Goal: Task Accomplishment & Management: Manage account settings

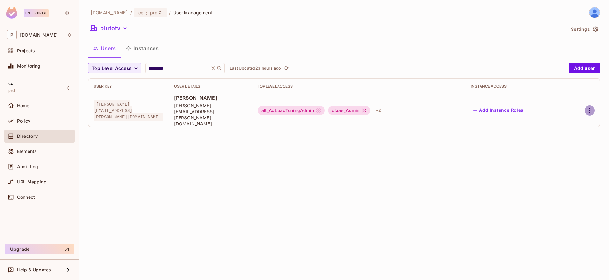
click at [588, 107] on icon "button" at bounding box center [590, 111] width 8 height 8
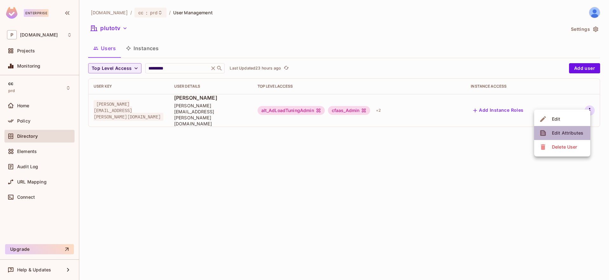
click at [570, 130] on div "Edit Attributes" at bounding box center [567, 133] width 31 height 6
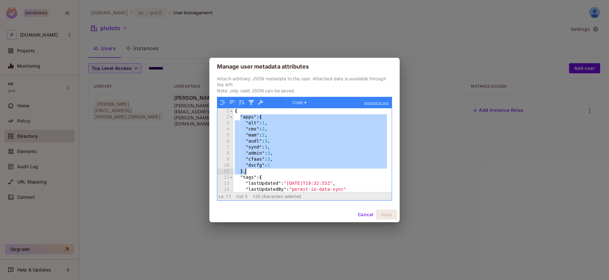
drag, startPoint x: 241, startPoint y: 116, endPoint x: 277, endPoint y: 171, distance: 65.1
click at [277, 171] on div "{ "apps" : { "alt" : 1 , "cms" : 2 , "mam" : 2 , "audl" : 3 , "synd" : 3 , "adm…" at bounding box center [310, 156] width 154 height 96
click at [306, 100] on button "Code ▾" at bounding box center [299, 102] width 18 height 8
click at [325, 136] on div "{ "apps" : { "alt" : 1 , "cms" : 2 , "mam" : 2 , "audl" : 3 , "synd" : 3 , "adm…" at bounding box center [310, 156] width 154 height 96
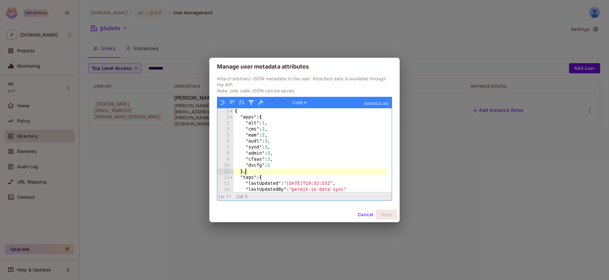
click at [247, 174] on div "{ "apps" : { "alt" : 1 , "cms" : 2 , "mam" : 2 , "audl" : 3 , "synd" : 3 , "adm…" at bounding box center [310, 156] width 154 height 96
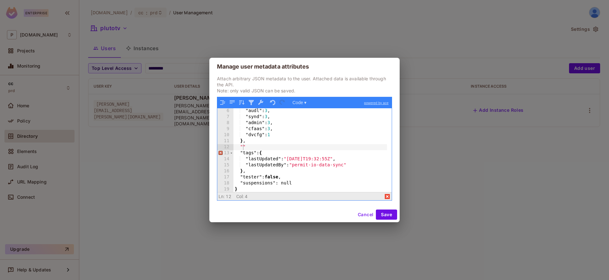
scroll to position [0, 0]
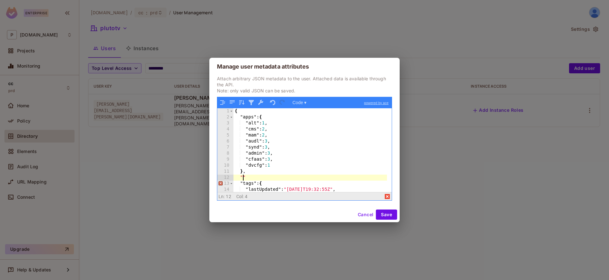
click at [247, 118] on div "{ "apps" : { "alt" : 1 , "cms" : 2 , "mam" : 2 , "audl" : 3 , "synd" : 3 , "adm…" at bounding box center [310, 156] width 154 height 96
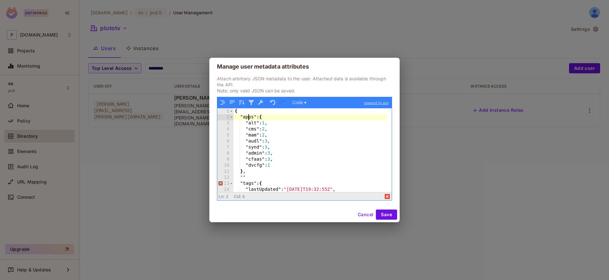
click at [247, 118] on div "{ "apps" : { "alt" : 1 , "cms" : 2 , "mam" : 2 , "audl" : 3 , "synd" : 3 , "adm…" at bounding box center [310, 156] width 154 height 96
click at [243, 176] on div "{ "apps" : { "alt" : 1 , "cms" : 2 , "mam" : 2 , "audl" : 3 , "synd" : 3 , "adm…" at bounding box center [310, 156] width 154 height 96
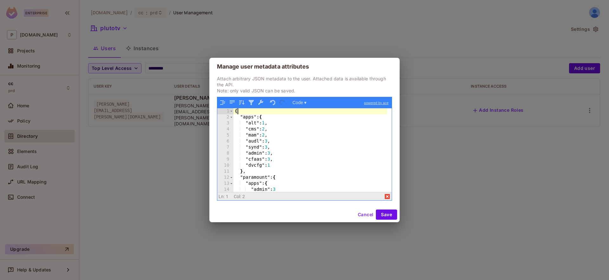
click at [240, 114] on div "{ "apps" : { "alt" : 1 , "cms" : 2 , "mam" : 2 , "audl" : 3 , "synd" : 3 , "adm…" at bounding box center [310, 156] width 154 height 96
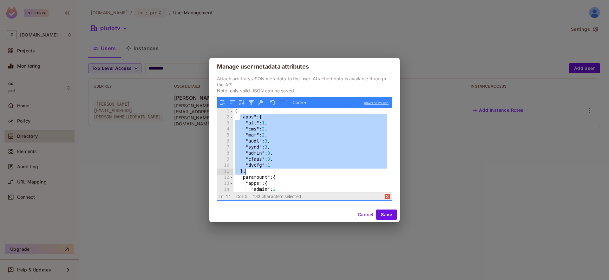
drag, startPoint x: 240, startPoint y: 116, endPoint x: 249, endPoint y: 171, distance: 55.5
click at [249, 171] on div "{ "apps" : { "alt" : 1 , "cms" : 2 , "mam" : 2 , "audl" : 3 , "synd" : 3 , "adm…" at bounding box center [310, 156] width 154 height 96
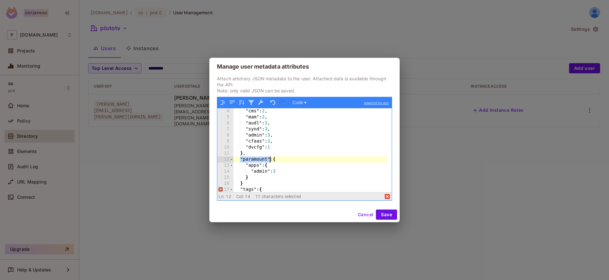
drag, startPoint x: 241, startPoint y: 159, endPoint x: 269, endPoint y: 159, distance: 27.9
click at [269, 159] on div ""cms" : 2 , "mam" : 2 , "audl" : 3 , "synd" : 3 , "admin" : 3 , "cfaas" : 3 , "…" at bounding box center [310, 156] width 154 height 96
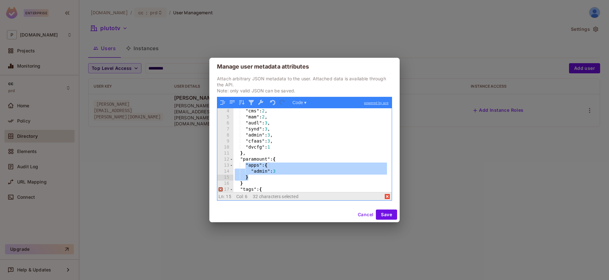
drag, startPoint x: 246, startPoint y: 164, endPoint x: 254, endPoint y: 179, distance: 17.2
click at [254, 179] on div ""cms" : 2 , "mam" : 2 , "audl" : 3 , "synd" : 3 , "admin" : 3 , "cfaas" : 3 , "…" at bounding box center [310, 156] width 154 height 96
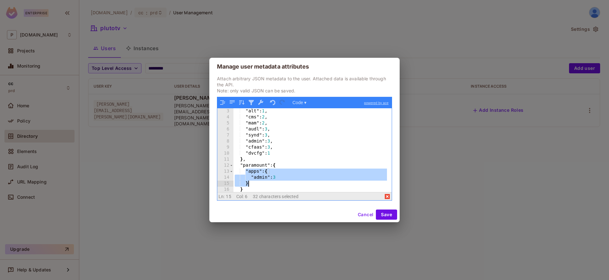
scroll to position [0, 0]
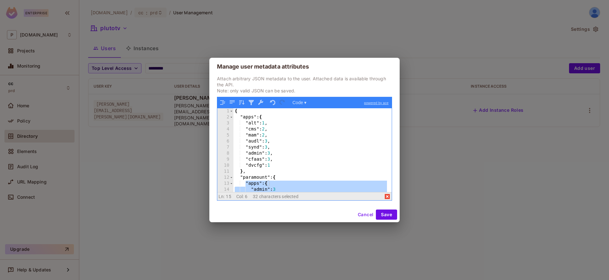
click at [252, 118] on div "{ "apps" : { "alt" : 1 , "cms" : 2 , "mam" : 2 , "audl" : 3 , "synd" : 3 , "adm…" at bounding box center [310, 156] width 154 height 96
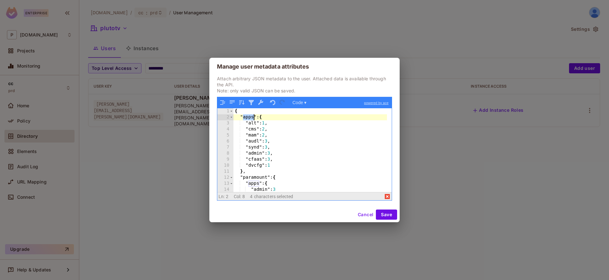
click at [252, 118] on div "{ "apps" : { "alt" : 1 , "cms" : 2 , "mam" : 2 , "audl" : 3 , "synd" : 3 , "adm…" at bounding box center [310, 156] width 154 height 96
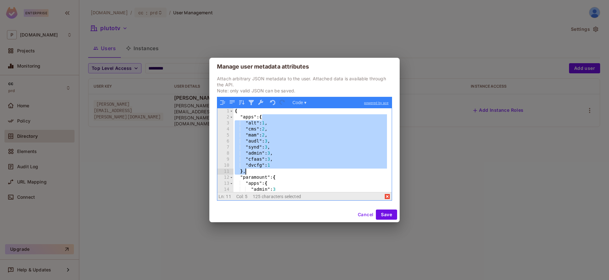
drag, startPoint x: 263, startPoint y: 116, endPoint x: 246, endPoint y: 169, distance: 55.2
click at [246, 169] on div "{ "apps" : { "alt" : 1 , "cms" : 2 , "mam" : 2 , "audl" : 3 , "synd" : 3 , "adm…" at bounding box center [310, 156] width 154 height 96
click at [279, 135] on div "{ "apps" : { "alt" : 1 , "cms" : 2 , "mam" : 2 , "audl" : 3 , "synd" : 3 , "adm…" at bounding box center [310, 156] width 154 height 96
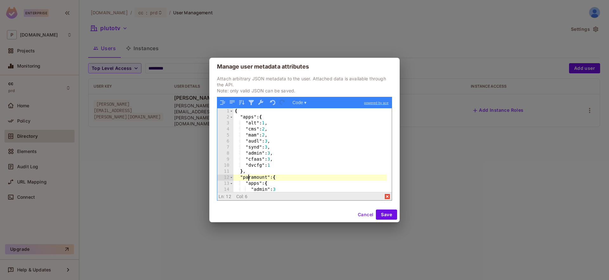
click at [249, 176] on div "{ "apps" : { "alt" : 1 , "cms" : 2 , "mam" : 2 , "audl" : 3 , "synd" : 3 , "adm…" at bounding box center [310, 156] width 154 height 96
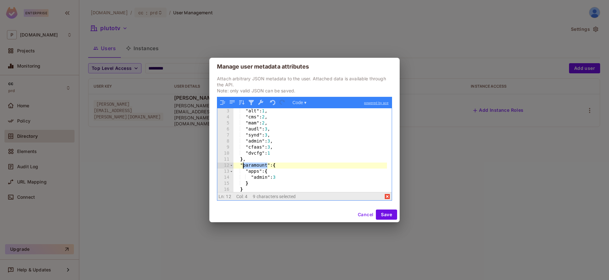
click at [253, 172] on div ""apps" : { "alt" : 1 , "cms" : 2 , "mam" : 2 , "audl" : 3 , "synd" : 3 , "admin…" at bounding box center [310, 150] width 154 height 96
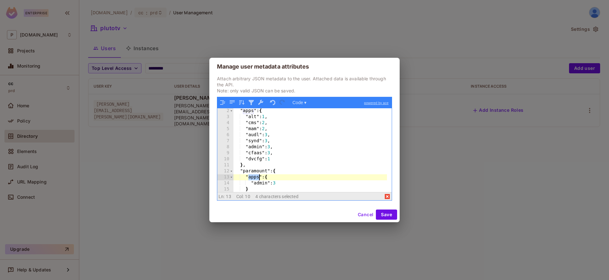
scroll to position [0, 0]
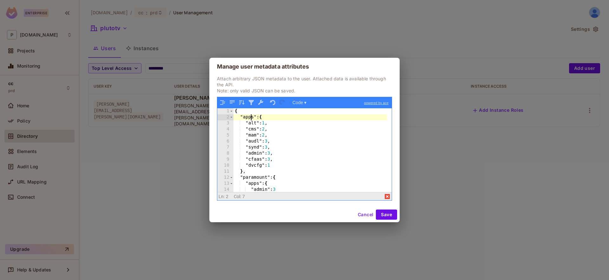
click at [250, 116] on div "{ "apps" : { "alt" : 1 , "cms" : 2 , "mam" : 2 , "audl" : 3 , "synd" : 3 , "adm…" at bounding box center [310, 156] width 154 height 96
click at [256, 175] on div "{ "apps" : { "alt" : 1 , "cms" : 2 , "mam" : 2 , "audl" : 3 , "synd" : 3 , "adm…" at bounding box center [310, 156] width 154 height 96
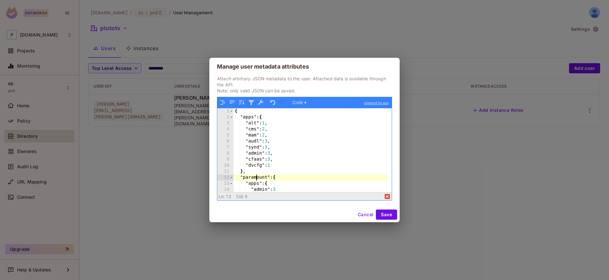
click at [256, 175] on div "{ "apps" : { "alt" : 1 , "cms" : 2 , "mam" : 2 , "audl" : 3 , "synd" : 3 , "adm…" at bounding box center [310, 156] width 154 height 96
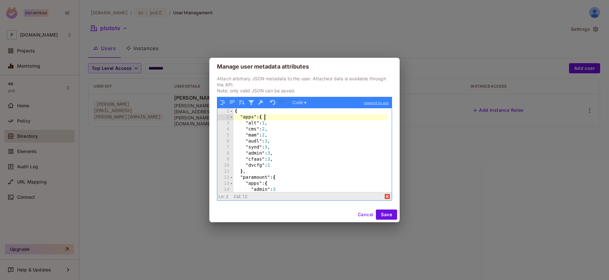
click at [270, 117] on div "{ "apps" : { "alt" : 1 , "cms" : 2 , "mam" : 2 , "audl" : 3 , "synd" : 3 , "adm…" at bounding box center [310, 156] width 154 height 96
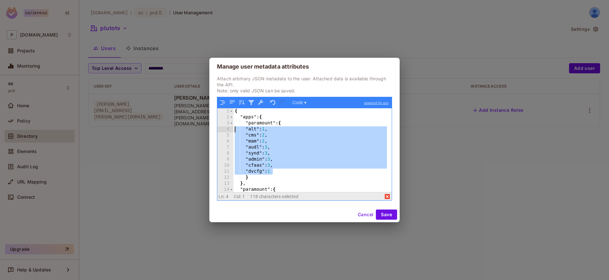
drag, startPoint x: 280, startPoint y: 169, endPoint x: 224, endPoint y: 127, distance: 70.2
click at [224, 127] on div "1 2 3 4 5 6 7 8 9 10 11 12 13 14 15 { "apps" : { "paramount" : { "alt" : 1 , "c…" at bounding box center [304, 150] width 174 height 84
click at [276, 153] on div "{ "apps" : { "paramount" : { "alt" : 1 , "cms" : 2 , "mam" : 2 , "audl" : 3 , "…" at bounding box center [310, 156] width 154 height 96
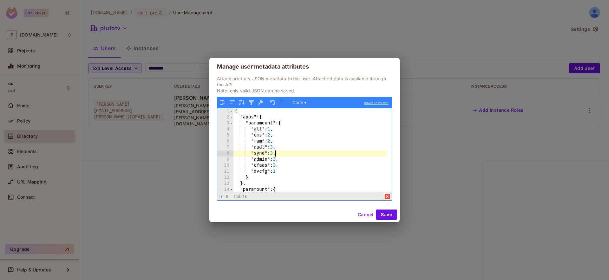
click at [248, 117] on div "{ "apps" : { "paramount" : { "alt" : 1 , "cms" : 2 , "mam" : 2 , "audl" : 3 , "…" at bounding box center [310, 156] width 154 height 96
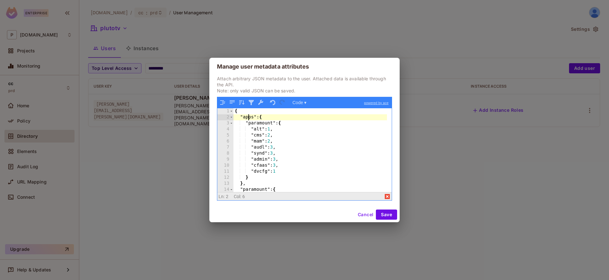
click at [248, 117] on div "{ "apps" : { "paramount" : { "alt" : 1 , "cms" : 2 , "mam" : 2 , "audl" : 3 , "…" at bounding box center [310, 156] width 154 height 96
click at [255, 121] on div "{ "apps" : { "paramount" : { "alt" : 1 , "cms" : 2 , "mam" : 2 , "audl" : 3 , "…" at bounding box center [310, 156] width 154 height 96
click at [248, 119] on div "{ "apps" : { "paramount" : { "alt" : 1 , "cms" : 2 , "mam" : 2 , "audl" : 3 , "…" at bounding box center [310, 156] width 154 height 96
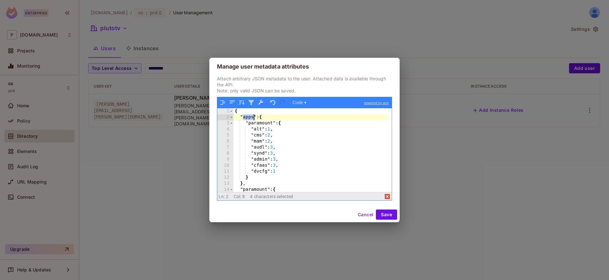
click at [260, 123] on div "{ "apps" : { "paramount" : { "alt" : 1 , "cms" : 2 , "mam" : 2 , "audl" : 3 , "…" at bounding box center [310, 156] width 154 height 96
click at [248, 117] on div "{ "apps" : { "paramount" : { "alt" : 1 , "cms" : 2 , "mam" : 2 , "audl" : 3 , "…" at bounding box center [310, 156] width 154 height 96
click at [266, 123] on div "{ "apps" : { "paramount" : { "alt" : 1 , "cms" : 2 , "mam" : 2 , "audl" : 3 , "…" at bounding box center [310, 156] width 154 height 96
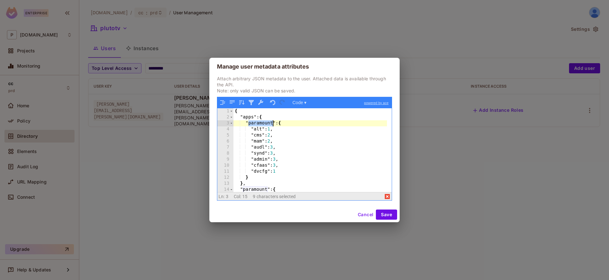
click at [266, 123] on div "{ "apps" : { "paramount" : { "alt" : 1 , "cms" : 2 , "mam" : 2 , "audl" : 3 , "…" at bounding box center [310, 156] width 154 height 96
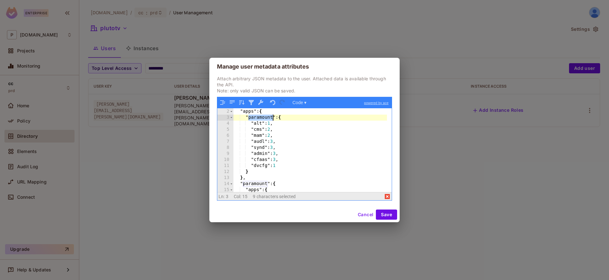
scroll to position [23, 0]
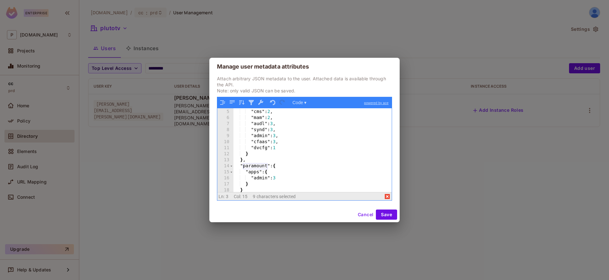
click at [255, 167] on div ""alt" : 1 , "cms" : 2 , "mam" : 2 , "audl" : 3 , "synd" : 3 , "admin" : 3 , "cf…" at bounding box center [310, 151] width 154 height 96
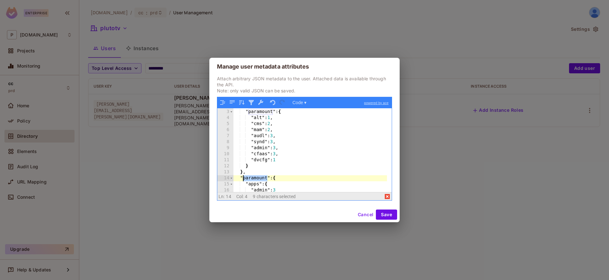
scroll to position [0, 0]
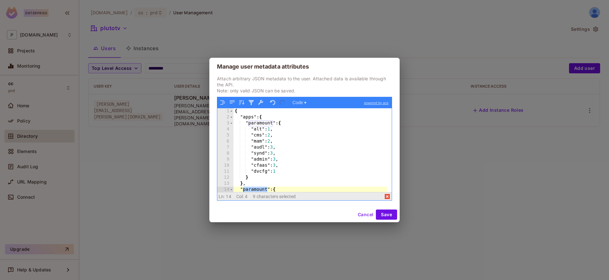
click at [248, 117] on div "{ "apps" : { "paramount" : { "alt" : 1 , "cms" : 2 , "mam" : 2 , "audl" : 3 , "…" at bounding box center [310, 156] width 154 height 96
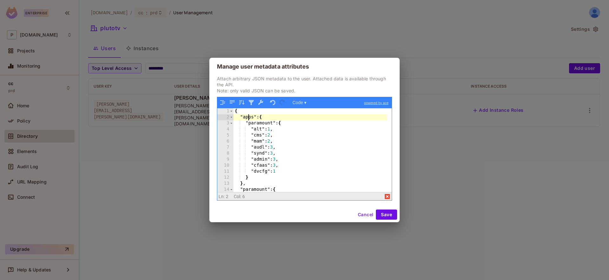
click at [248, 117] on div "{ "apps" : { "paramount" : { "alt" : 1 , "cms" : 2 , "mam" : 2 , "audl" : 3 , "…" at bounding box center [310, 156] width 154 height 96
click at [254, 121] on div "{ "apps" : { "paramount" : { "alt" : 1 , "cms" : 2 , "mam" : 2 , "audl" : 3 , "…" at bounding box center [310, 156] width 154 height 96
click at [251, 116] on div "{ "apps" : { "paramount" : { "alt" : 1 , "cms" : 2 , "mam" : 2 , "audl" : 3 , "…" at bounding box center [310, 156] width 154 height 96
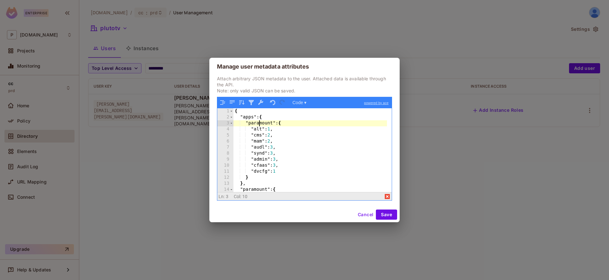
click at [259, 124] on div "{ "apps" : { "paramount" : { "alt" : 1 , "cms" : 2 , "mam" : 2 , "audl" : 3 , "…" at bounding box center [310, 156] width 154 height 96
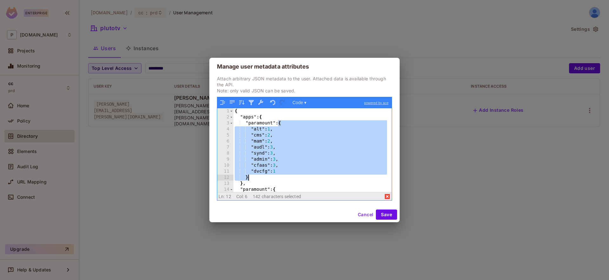
drag, startPoint x: 279, startPoint y: 122, endPoint x: 276, endPoint y: 175, distance: 53.4
click at [276, 175] on div "{ "apps" : { "paramount" : { "alt" : 1 , "cms" : 2 , "mam" : 2 , "audl" : 3 , "…" at bounding box center [310, 156] width 154 height 96
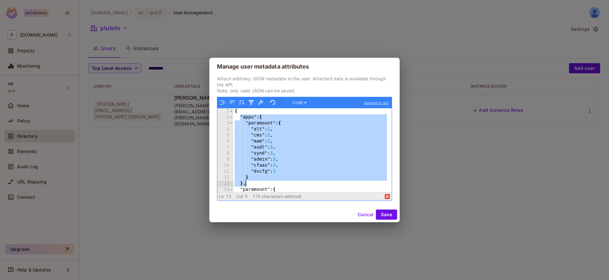
drag, startPoint x: 239, startPoint y: 116, endPoint x: 251, endPoint y: 181, distance: 66.6
click at [251, 181] on div "{ "apps" : { "paramount" : { "alt" : 1 , "cms" : 2 , "mam" : 2 , "audl" : 3 , "…" at bounding box center [310, 156] width 154 height 96
click at [254, 120] on div "{ "apps" : { "paramount" : { "alt" : 1 , "cms" : 2 , "mam" : 2 , "audl" : 3 , "…" at bounding box center [310, 156] width 154 height 96
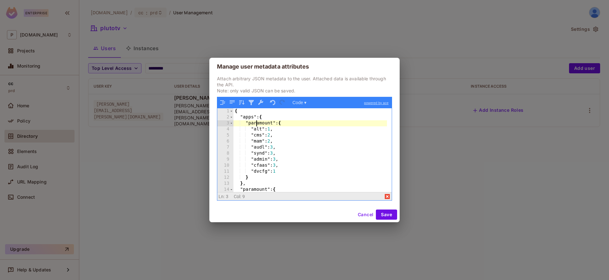
click at [256, 121] on div "{ "apps" : { "paramount" : { "alt" : 1 , "cms" : 2 , "mam" : 2 , "audl" : 3 , "…" at bounding box center [310, 156] width 154 height 96
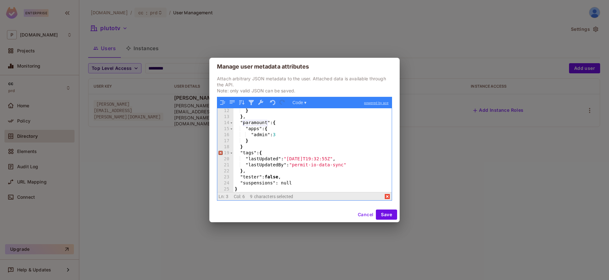
click at [274, 146] on div "} } , "paramount" : { "apps" : { "admin" : 3 } } "tags" : { "lastUpdated" : "[D…" at bounding box center [310, 156] width 154 height 96
click at [261, 122] on div "} } , "paramount" : { "apps" : { "admin" : 3 } } "tags" : { "lastUpdated" : "[D…" at bounding box center [310, 156] width 154 height 96
click at [257, 144] on div "} } , "paramount" : { "apps" : { "admin" : 3 } } "tags" : { "lastUpdated" : "[D…" at bounding box center [310, 156] width 154 height 96
click at [245, 145] on div "} } , "paramount" : { "apps" : { "admin" : 3 } } "tags" : { "lastUpdated" : "[D…" at bounding box center [310, 156] width 154 height 96
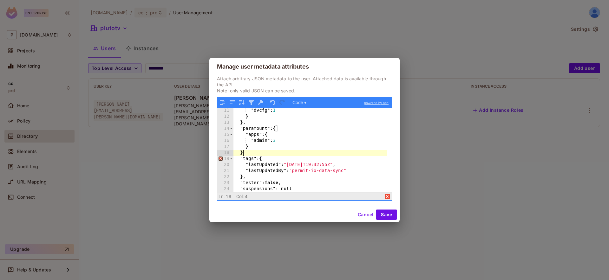
scroll to position [0, 0]
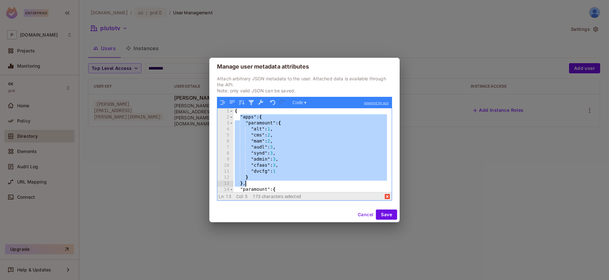
drag, startPoint x: 240, startPoint y: 115, endPoint x: 255, endPoint y: 182, distance: 68.6
click at [255, 182] on div "{ "apps" : { "paramount" : { "alt" : 1 , "cms" : 2 , "mam" : 2 , "audl" : 3 , "…" at bounding box center [310, 156] width 154 height 96
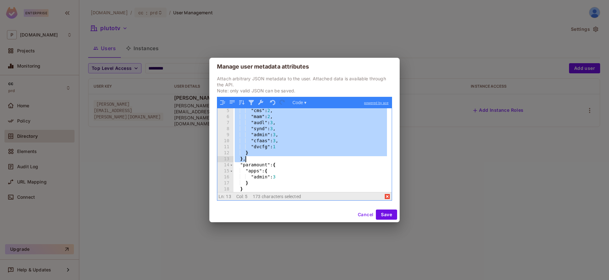
scroll to position [24, 0]
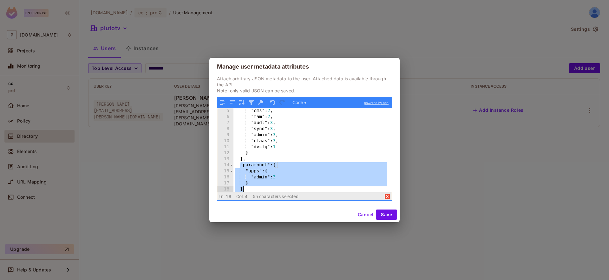
drag, startPoint x: 240, startPoint y: 164, endPoint x: 252, endPoint y: 187, distance: 26.4
click at [252, 187] on div ""cms" : 2 , "mam" : 2 , "audl" : 3 , "synd" : 3 , "admin" : 3 , "cfaas" : 3 , "…" at bounding box center [310, 156] width 154 height 96
click at [260, 164] on div ""cms" : 2 , "mam" : 2 , "audl" : 3 , "synd" : 3 , "admin" : 3 , "cfaas" : 3 , "…" at bounding box center [310, 156] width 154 height 96
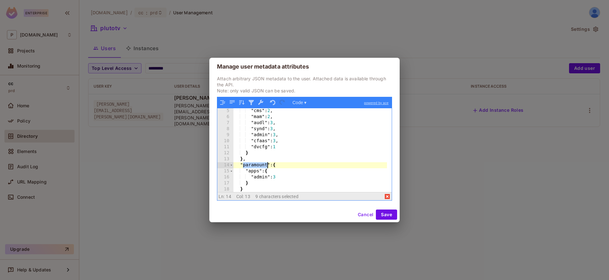
click at [260, 164] on div ""cms" : 2 , "mam" : 2 , "audl" : 3 , "synd" : 3 , "admin" : 3 , "cfaas" : 3 , "…" at bounding box center [310, 156] width 154 height 96
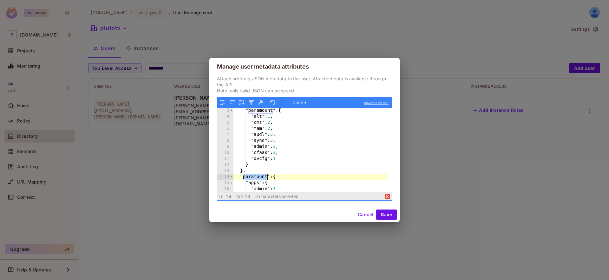
scroll to position [6, 0]
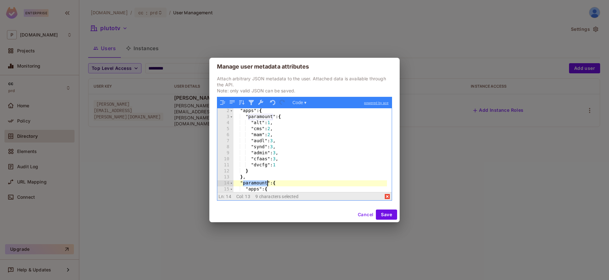
click at [258, 122] on div ""apps" : { "paramount" : { "alt" : 1 , "cms" : 2 , "mam" : 2 , "audl" : 3 , "sy…" at bounding box center [310, 156] width 154 height 96
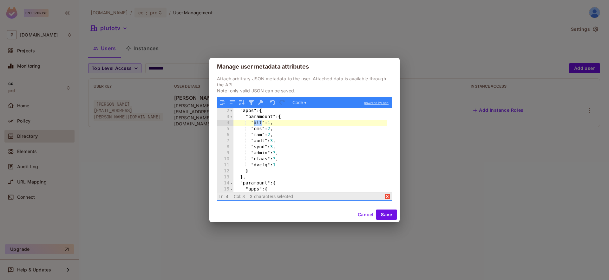
click at [258, 122] on div ""apps" : { "paramount" : { "alt" : 1 , "cms" : 2 , "mam" : 2 , "audl" : 3 , "sy…" at bounding box center [310, 156] width 154 height 96
click at [272, 123] on div ""apps" : { "paramount" : { "alt" : 1 , "cms" : 2 , "mam" : 2 , "audl" : 3 , "sy…" at bounding box center [310, 156] width 154 height 96
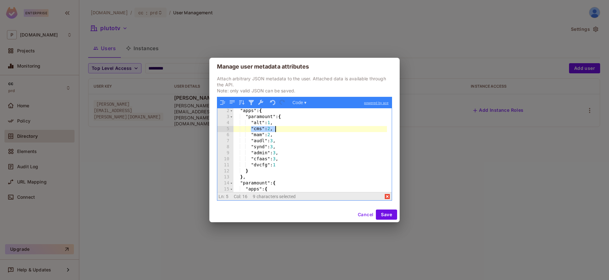
drag, startPoint x: 251, startPoint y: 128, endPoint x: 278, endPoint y: 128, distance: 27.0
click at [278, 128] on div ""apps" : { "paramount" : { "alt" : 1 , "cms" : 2 , "mam" : 2 , "audl" : 3 , "sy…" at bounding box center [310, 156] width 154 height 96
click at [270, 128] on div ""apps" : { "paramount" : { "alt" : 1 , "cms" : 2 , "mam" : 2 , "audl" : 3 , "sy…" at bounding box center [310, 156] width 154 height 96
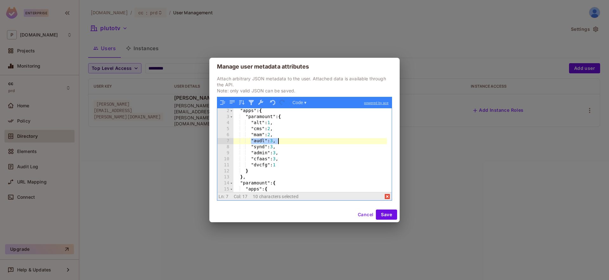
drag, startPoint x: 251, startPoint y: 141, endPoint x: 279, endPoint y: 140, distance: 28.2
click at [279, 140] on div ""apps" : { "paramount" : { "alt" : 1 , "cms" : 2 , "mam" : 2 , "audl" : 3 , "sy…" at bounding box center [310, 156] width 154 height 96
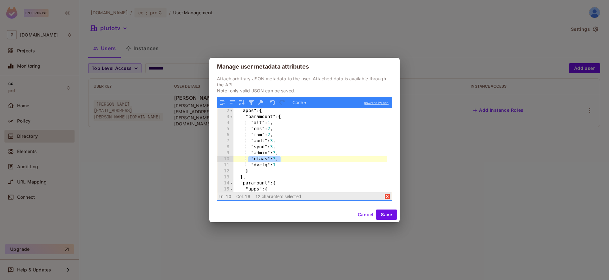
drag, startPoint x: 248, startPoint y: 158, endPoint x: 285, endPoint y: 160, distance: 37.2
click at [285, 160] on div ""apps" : { "paramount" : { "alt" : 1 , "cms" : 2 , "mam" : 2 , "audl" : 3 , "sy…" at bounding box center [310, 156] width 154 height 96
drag, startPoint x: 248, startPoint y: 154, endPoint x: 294, endPoint y: 152, distance: 46.1
click at [294, 152] on div ""apps" : { "paramount" : { "alt" : 1 , "cms" : 2 , "mam" : 2 , "audl" : 3 , "sy…" at bounding box center [310, 156] width 154 height 96
click at [271, 124] on div ""apps" : { "paramount" : { "alt" : 1 , "cms" : 2 , "mam" : 2 , "audl" : 3 , "sy…" at bounding box center [310, 156] width 154 height 96
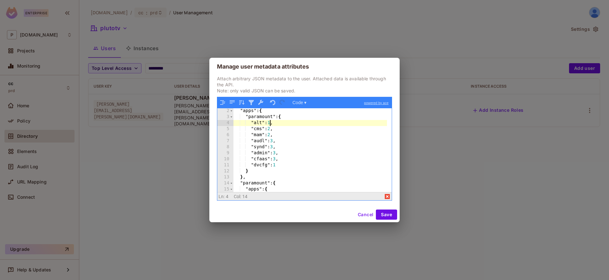
click at [271, 124] on div ""apps" : { "paramount" : { "alt" : 1 , "cms" : 2 , "mam" : 2 , "audl" : 3 , "sy…" at bounding box center [310, 156] width 154 height 96
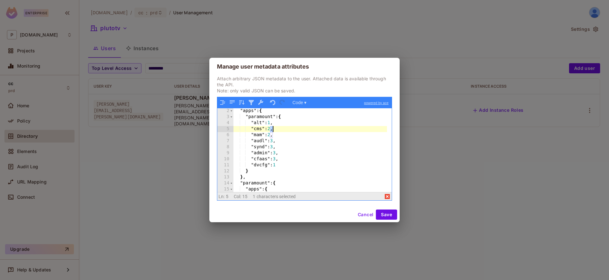
click at [271, 127] on div ""apps" : { "paramount" : { "alt" : 1 , "cms" : 2 , "mam" : 2 , "audl" : 3 , "sy…" at bounding box center [310, 156] width 154 height 96
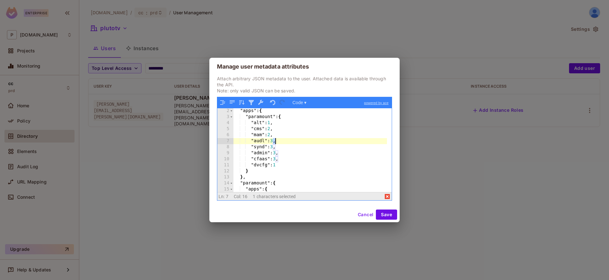
click at [275, 140] on div ""apps" : { "paramount" : { "alt" : 1 , "cms" : 2 , "mam" : 2 , "audl" : 3 , "sy…" at bounding box center [310, 156] width 154 height 96
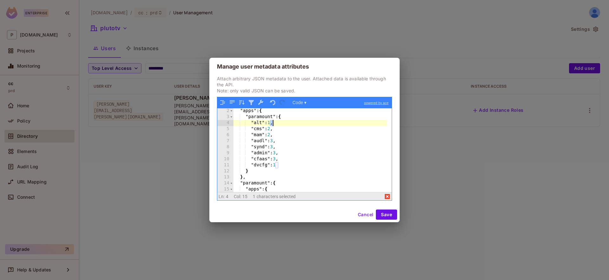
click at [272, 123] on div ""apps" : { "paramount" : { "alt" : 1 , "cms" : 2 , "mam" : 2 , "audl" : 3 , "sy…" at bounding box center [310, 156] width 154 height 96
click at [369, 214] on button "Cancel" at bounding box center [365, 214] width 21 height 10
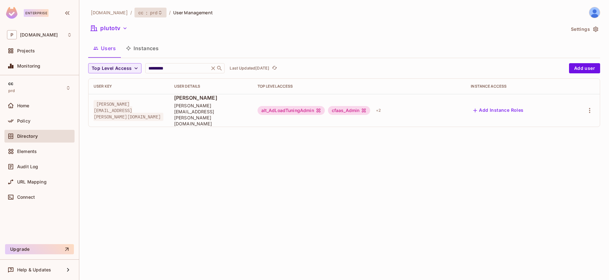
click at [138, 10] on div "cc : prd" at bounding box center [146, 13] width 17 height 6
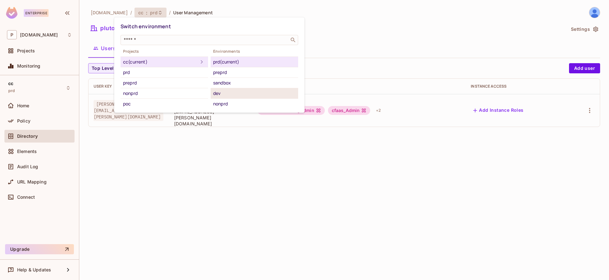
click at [226, 94] on div "dev" at bounding box center [254, 93] width 82 height 8
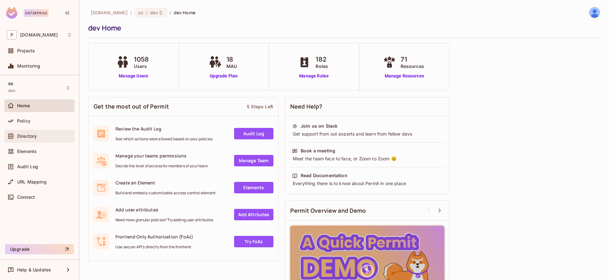
click at [39, 132] on div "Directory" at bounding box center [39, 136] width 65 height 8
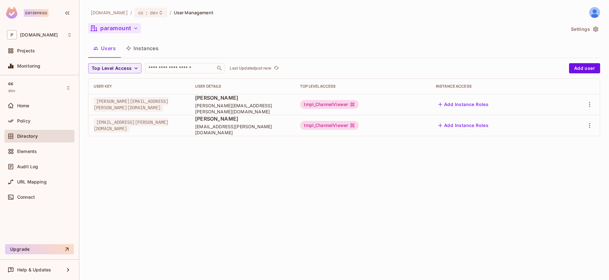
click at [120, 29] on button "paramount" at bounding box center [114, 28] width 53 height 10
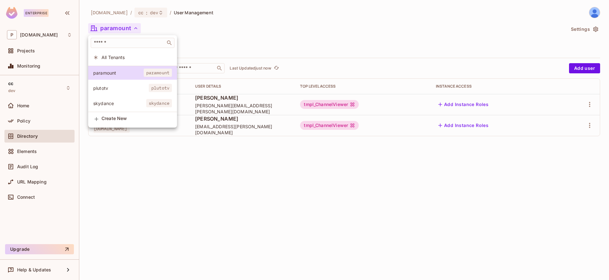
click at [131, 85] on span "plutotv" at bounding box center [121, 88] width 56 height 6
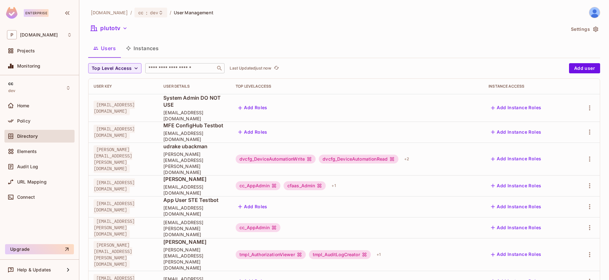
click at [169, 69] on input "text" at bounding box center [180, 68] width 67 height 6
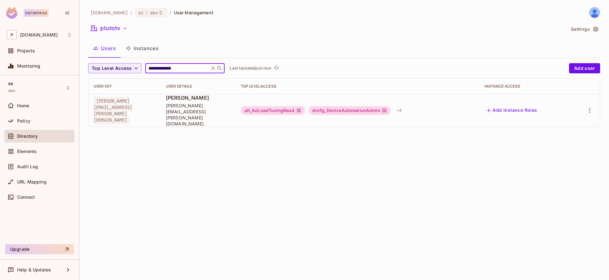
type input "**********"
click at [590, 107] on icon "button" at bounding box center [590, 111] width 8 height 8
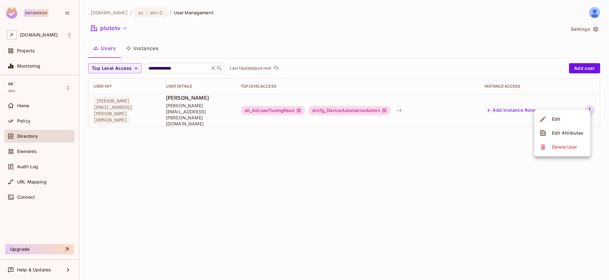
click at [575, 135] on div "Edit Attributes" at bounding box center [567, 133] width 31 height 6
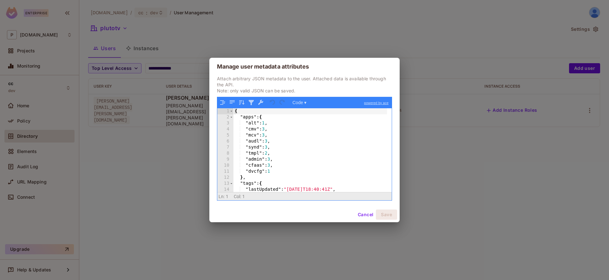
click at [281, 167] on div "{ "apps" : { "alt" : 1 , "cmv" : 3 , "mcv" : 3 , "audl" : 3 , "synd" : 3 , "tmp…" at bounding box center [310, 156] width 154 height 96
click at [279, 169] on div "{ "apps" : { "alt" : 1 , "cmv" : 3 , "mcv" : 3 , "audl" : 3 , "synd" : 3 , "tmp…" at bounding box center [310, 156] width 154 height 96
drag, startPoint x: 245, startPoint y: 122, endPoint x: 269, endPoint y: 122, distance: 24.7
click at [269, 122] on div "{ "apps" : { "alt" : 1 , "cmv" : 3 , "mcv" : 3 , "audl" : 3 , "synd" : 3 , "tmp…" at bounding box center [310, 156] width 154 height 96
click at [253, 128] on div "{ "apps" : { "alt" : 1 , "cmv" : 3 , "mcv" : 3 , "audl" : 3 , "synd" : 3 , "tmp…" at bounding box center [310, 156] width 154 height 96
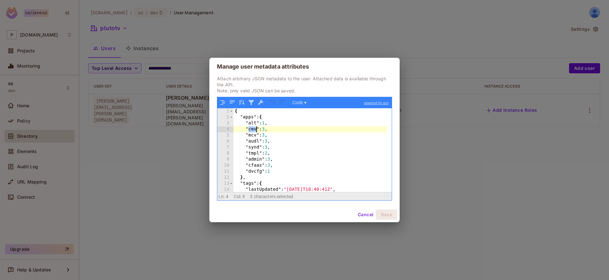
click at [253, 128] on div "{ "apps" : { "alt" : 1 , "cmv" : 3 , "mcv" : 3 , "audl" : 3 , "synd" : 3 , "tmp…" at bounding box center [310, 156] width 154 height 96
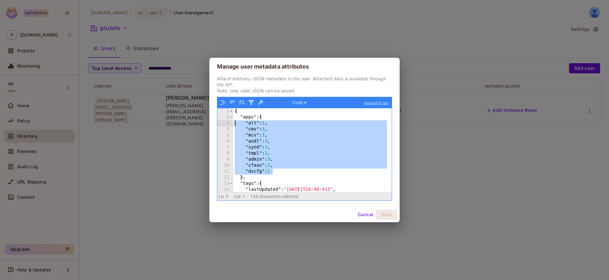
drag, startPoint x: 278, startPoint y: 171, endPoint x: 228, endPoint y: 120, distance: 71.1
click at [228, 120] on div "1 2 3 4 5 6 7 8 9 10 11 12 13 14 15 { "apps" : { "alt" : 1 , "cmv" : 3 , "mcv" …" at bounding box center [304, 150] width 174 height 84
click at [271, 166] on div "{ "apps" : { "alt" : 1 , "cmv" : 3 , "mcv" : 3 , "audl" : 3 , "synd" : 3 , "tmp…" at bounding box center [310, 156] width 154 height 96
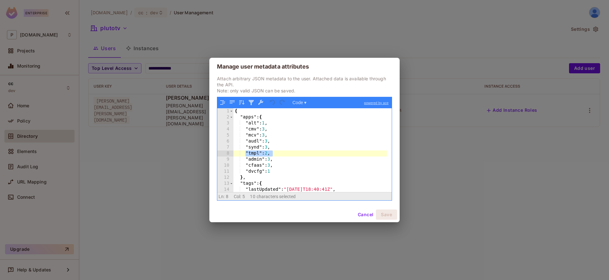
drag, startPoint x: 273, startPoint y: 154, endPoint x: 245, endPoint y: 151, distance: 28.0
click at [245, 151] on div "{ "apps" : { "alt" : 1 , "cmv" : 3 , "mcv" : 3 , "audl" : 3 , "synd" : 3 , "tmp…" at bounding box center [310, 156] width 154 height 96
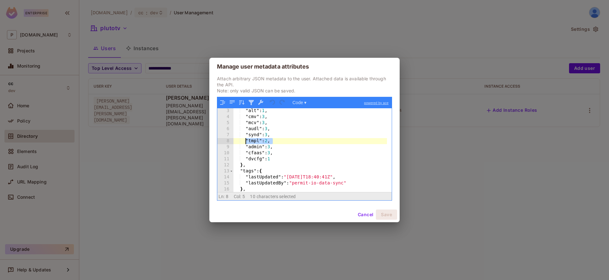
scroll to position [6, 0]
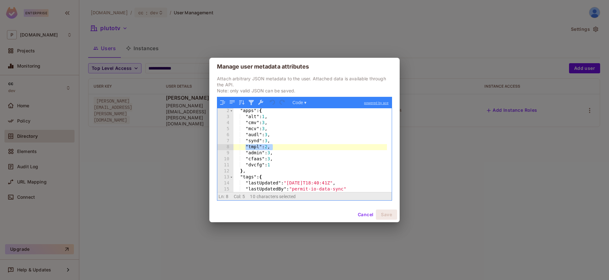
click at [246, 174] on div ""apps" : { "alt" : 1 , "cmv" : 3 , "mcv" : 3 , "audl" : 3 , "synd" : 3 , "tmpl"…" at bounding box center [310, 156] width 154 height 96
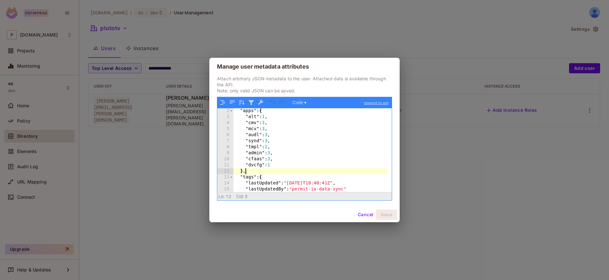
scroll to position [6, 0]
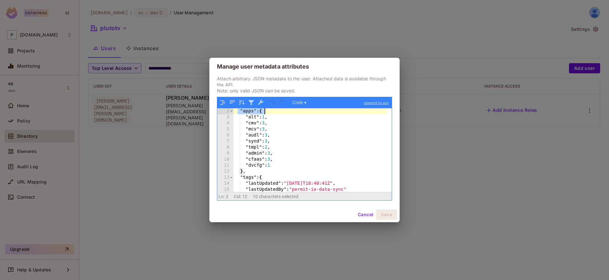
drag, startPoint x: 238, startPoint y: 111, endPoint x: 270, endPoint y: 110, distance: 32.0
click at [270, 110] on div ""apps" : { "alt" : 1 , "cmv" : 3 , "mcv" : 3 , "audl" : 3 , "synd" : 3 , "tmpl"…" at bounding box center [310, 156] width 154 height 96
drag, startPoint x: 246, startPoint y: 117, endPoint x: 275, endPoint y: 115, distance: 28.9
click at [275, 115] on div ""apps" : { "alt" : 1 , "cmv" : 3 , "mcv" : 3 , "audl" : 3 , "synd" : 3 , "tmpl"…" at bounding box center [310, 156] width 154 height 96
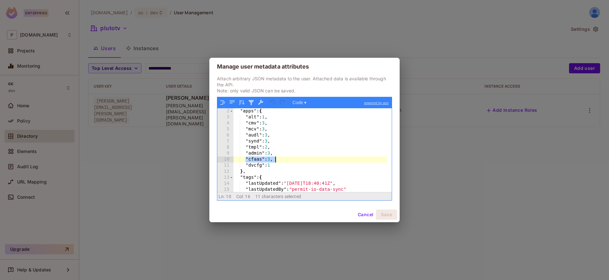
drag, startPoint x: 246, startPoint y: 158, endPoint x: 274, endPoint y: 157, distance: 27.6
click at [274, 157] on div ""apps" : { "alt" : 1 , "cmv" : 3 , "mcv" : 3 , "audl" : 3 , "synd" : 3 , "tmpl"…" at bounding box center [310, 156] width 154 height 96
click at [366, 209] on button "Cancel" at bounding box center [365, 214] width 21 height 10
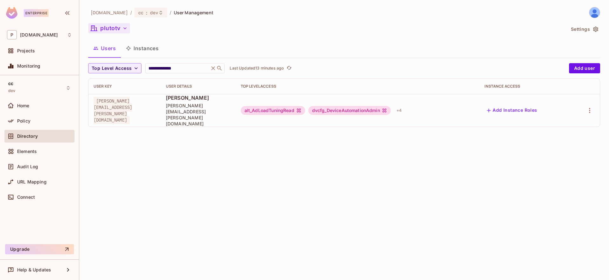
click at [109, 29] on button "plutotv" at bounding box center [109, 28] width 42 height 10
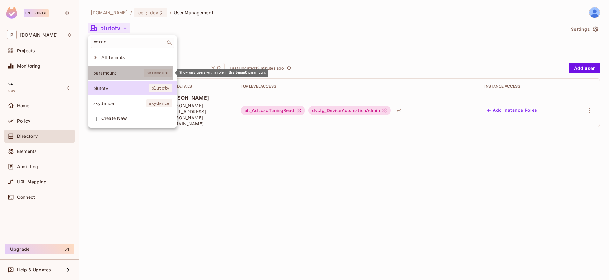
click at [128, 74] on span "paramount" at bounding box center [118, 73] width 50 height 6
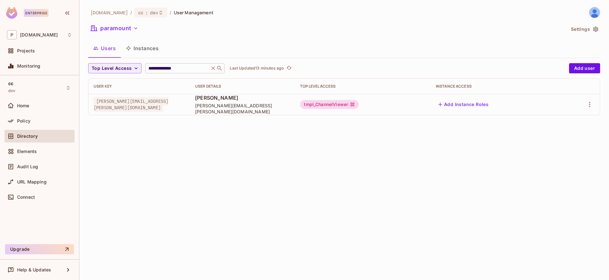
click at [213, 68] on icon at bounding box center [213, 68] width 6 height 6
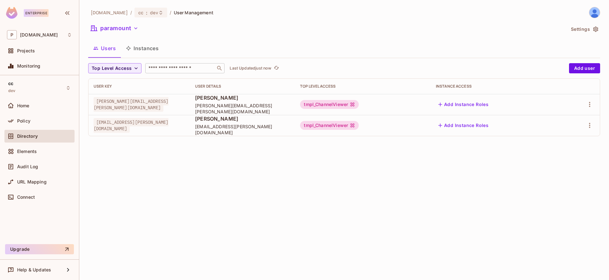
click at [359, 104] on div "tmpl_ChannelViewer" at bounding box center [329, 104] width 59 height 9
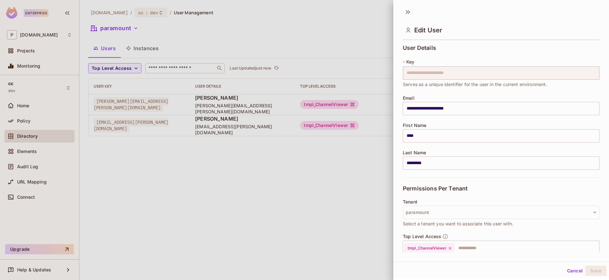
scroll to position [63, 0]
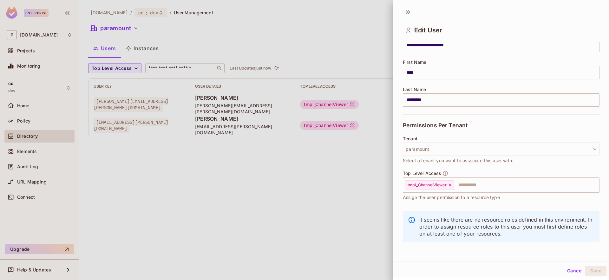
click at [180, 30] on div at bounding box center [304, 140] width 609 height 280
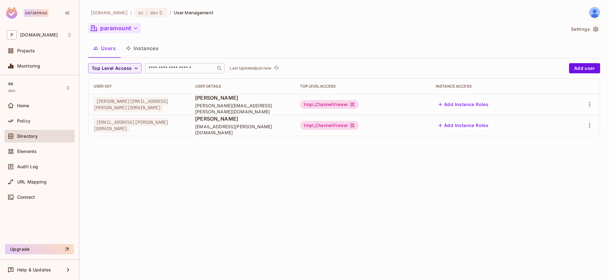
click at [134, 28] on icon "button" at bounding box center [135, 28] width 3 height 2
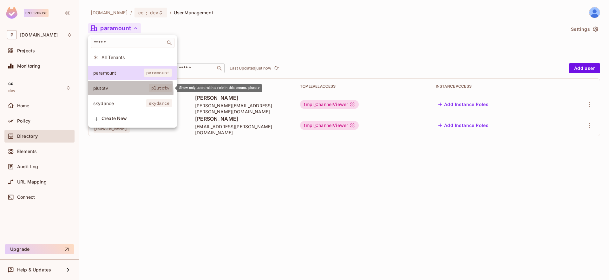
click at [117, 92] on li "plutotv plutotv" at bounding box center [132, 88] width 89 height 14
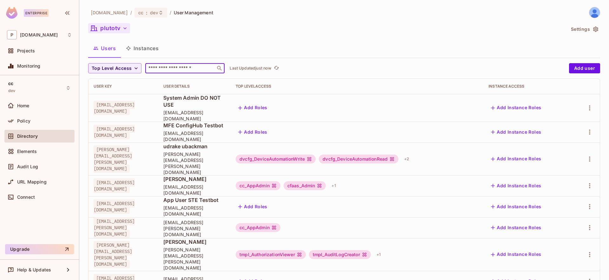
click at [193, 69] on input "text" at bounding box center [180, 68] width 67 height 6
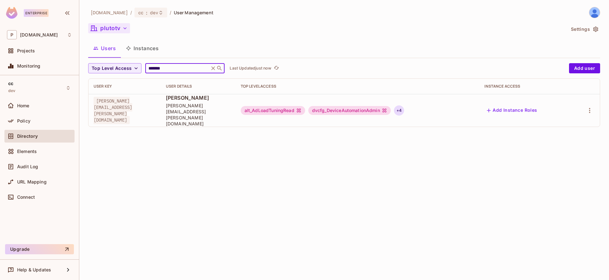
type input "*******"
click at [404, 105] on div "+ 4" at bounding box center [399, 110] width 10 height 10
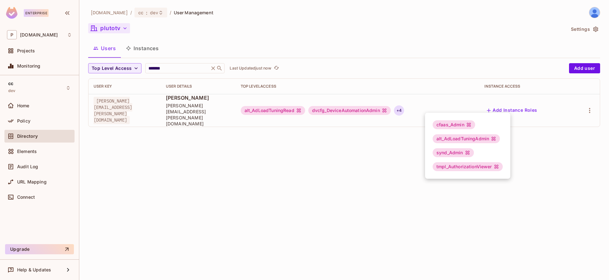
click at [587, 104] on div at bounding box center [304, 140] width 609 height 280
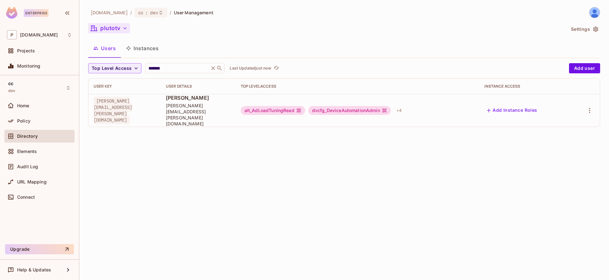
click at [590, 107] on icon "button" at bounding box center [590, 111] width 8 height 8
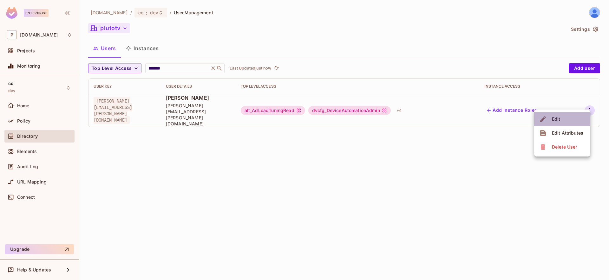
click at [570, 122] on li "Edit" at bounding box center [562, 119] width 56 height 14
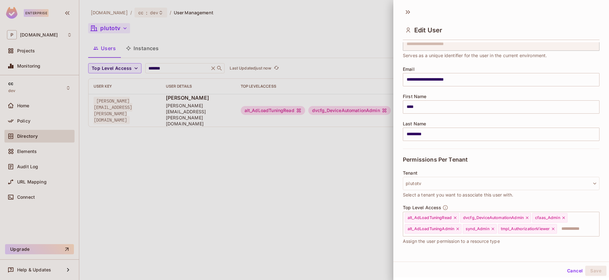
scroll to position [55, 0]
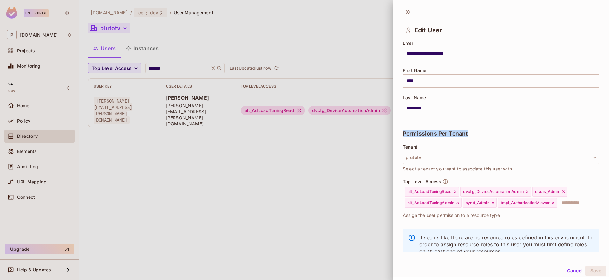
drag, startPoint x: 401, startPoint y: 132, endPoint x: 470, endPoint y: 133, distance: 69.8
click at [470, 133] on div "**********" at bounding box center [501, 147] width 216 height 210
click at [438, 155] on button "plutotv" at bounding box center [501, 157] width 197 height 13
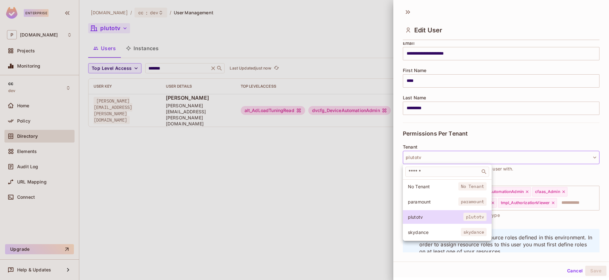
click at [539, 170] on div at bounding box center [304, 140] width 609 height 280
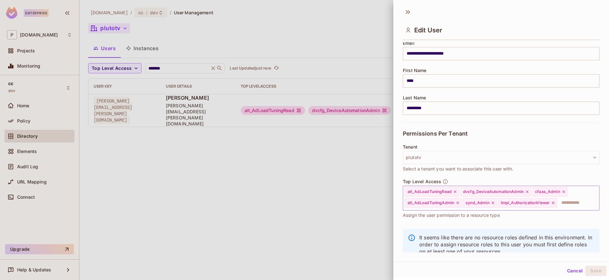
scroll to position [73, 0]
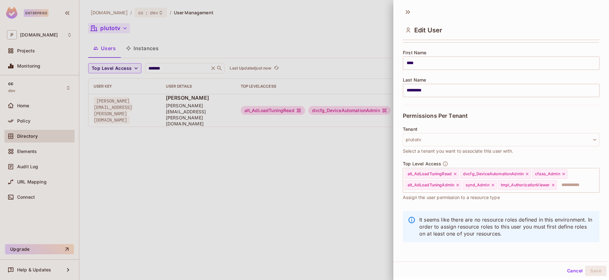
click at [340, 169] on div at bounding box center [304, 140] width 609 height 280
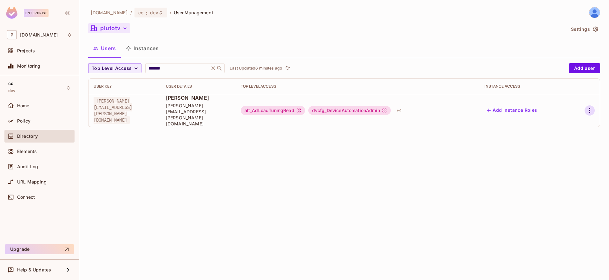
click at [592, 107] on icon "button" at bounding box center [590, 111] width 8 height 8
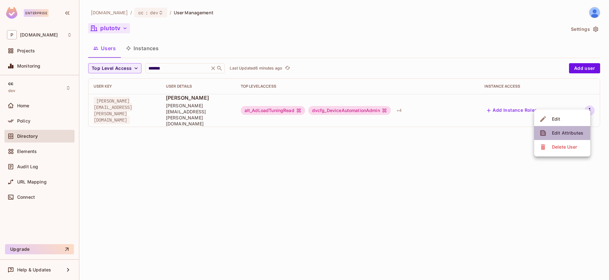
click at [565, 133] on div "Edit Attributes" at bounding box center [567, 133] width 31 height 6
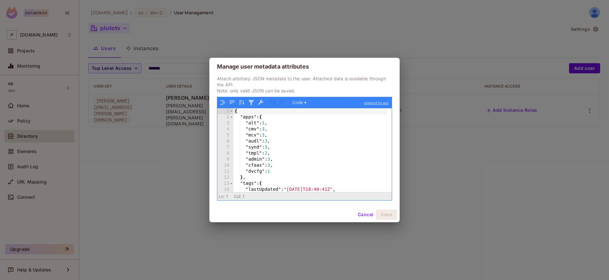
click at [238, 116] on div "{ "apps" : { "alt" : 1 , "cmv" : 3 , "mcv" : 3 , "audl" : 3 , "synd" : 3 , "tmp…" at bounding box center [310, 156] width 154 height 96
drag, startPoint x: 246, startPoint y: 130, endPoint x: 278, endPoint y: 131, distance: 31.4
click at [278, 131] on div "{ "apps" : { "alt" : 1 , "cmv" : 3 , "mcv" : 3 , "audl" : 3 , "synd" : 3 , "tmp…" at bounding box center [310, 156] width 154 height 96
drag, startPoint x: 246, startPoint y: 140, endPoint x: 282, endPoint y: 143, distance: 36.4
click at [282, 143] on div "{ "apps" : { "alt" : 1 , "cmv" : 3 , "mcv" : 3 , "audl" : 3 , "synd" : 3 , "tmp…" at bounding box center [310, 156] width 154 height 96
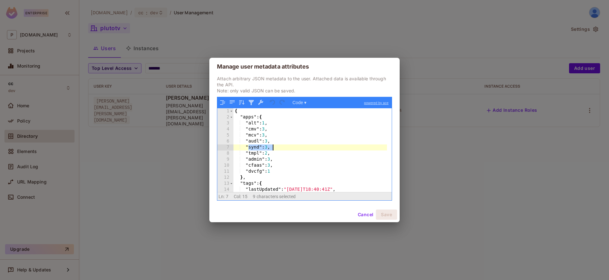
drag, startPoint x: 247, startPoint y: 146, endPoint x: 281, endPoint y: 149, distance: 33.4
click at [281, 149] on div "{ "apps" : { "alt" : 1 , "cmv" : 3 , "mcv" : 3 , "audl" : 3 , "synd" : 3 , "tmp…" at bounding box center [310, 156] width 154 height 96
drag, startPoint x: 248, startPoint y: 155, endPoint x: 282, endPoint y: 158, distance: 34.4
click at [282, 158] on div "{ "apps" : { "alt" : 1 , "cmv" : 3 , "mcv" : 3 , "audl" : 3 , "synd" : 3 , "tmp…" at bounding box center [310, 156] width 154 height 96
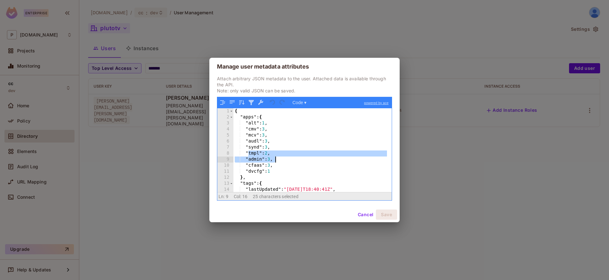
drag, startPoint x: 278, startPoint y: 163, endPoint x: 289, endPoint y: 170, distance: 13.3
click at [278, 163] on div "{ "apps" : { "alt" : 1 , "cmv" : 3 , "mcv" : 3 , "audl" : 3 , "synd" : 3 , "tmp…" at bounding box center [310, 156] width 154 height 96
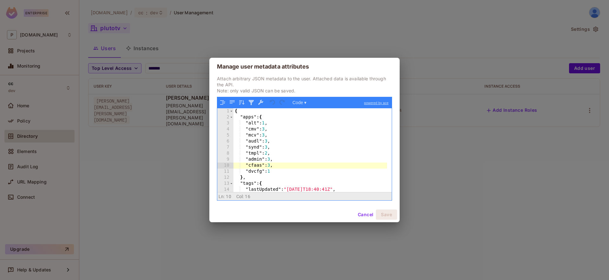
click at [362, 212] on button "Cancel" at bounding box center [365, 214] width 21 height 10
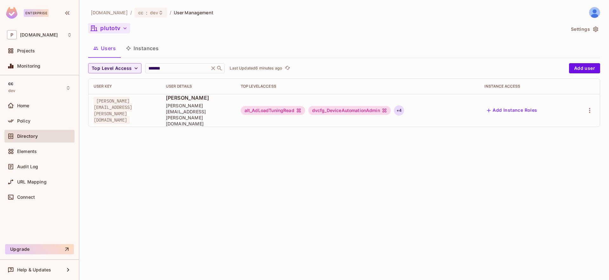
click at [404, 105] on div "+ 4" at bounding box center [399, 110] width 10 height 10
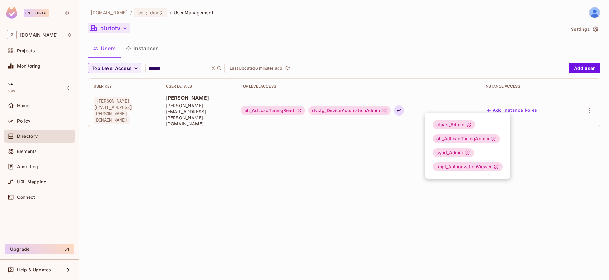
click at [494, 49] on div at bounding box center [304, 140] width 609 height 280
